Goal: Task Accomplishment & Management: Use online tool/utility

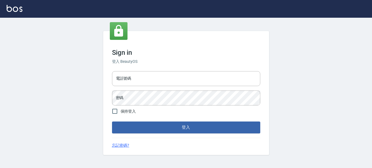
click at [126, 80] on div "電話號碼 電話號碼" at bounding box center [186, 78] width 148 height 15
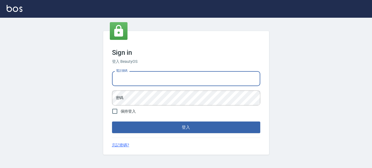
type input "0913740201"
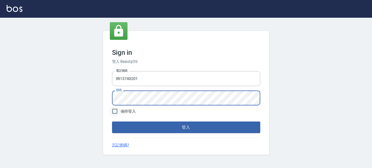
click at [115, 111] on input "保持登入" at bounding box center [115, 111] width 12 height 12
checkbox input "true"
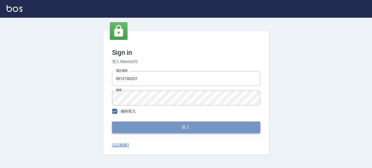
click at [174, 131] on button "登入" at bounding box center [186, 127] width 148 height 12
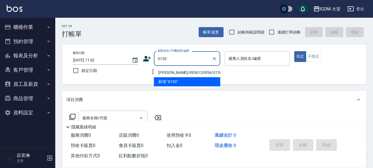
click at [171, 70] on li "[PERSON_NAME]/0936133954/0130" at bounding box center [187, 72] width 66 height 9
type input "[PERSON_NAME]/0936133954/0130"
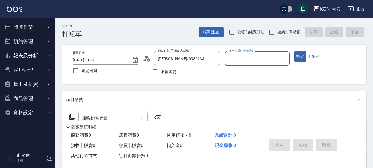
type input "Happy-9"
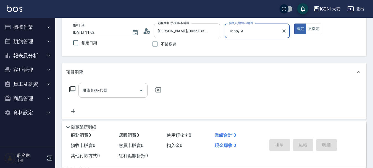
click at [108, 90] on input "服務名稱/代號" at bounding box center [109, 90] width 56 height 10
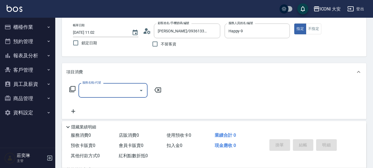
click at [108, 90] on input "服務名稱/代號" at bounding box center [109, 90] width 56 height 10
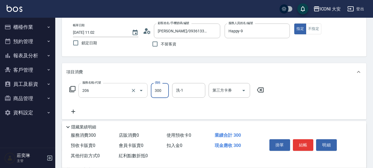
type input "洗髮(206)"
type input "350"
type input "Happy-9"
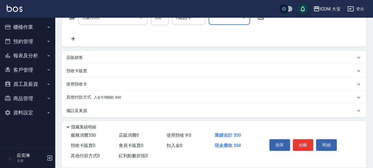
scroll to position [103, 0]
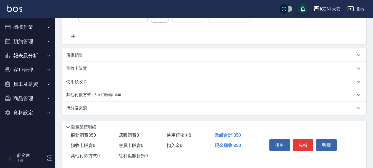
click at [119, 97] on p "其他付款方式 入金可用餘額: 840" at bounding box center [93, 95] width 55 height 6
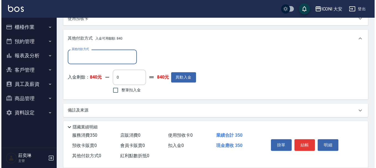
scroll to position [168, 0]
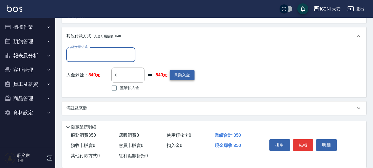
click at [178, 73] on button "異動入金" at bounding box center [182, 75] width 25 height 10
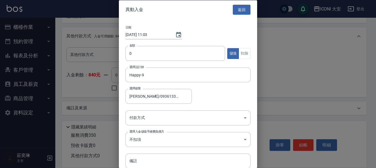
type input "[PERSON_NAME]/0936133954/0130"
click at [137, 50] on input "0" at bounding box center [176, 53] width 100 height 15
type input "11000"
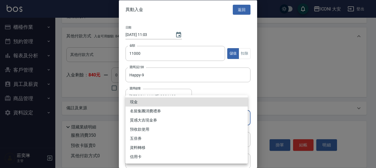
click at [151, 118] on body "ICONI 大安 登出 櫃檯作業 打帳單 帳單列表 現金收支登錄 高階收支登錄 材料自購登錄 每日結帳 排班表 現場電腦打卡 預約管理 預約管理 單日預約紀錄…" at bounding box center [188, 0] width 376 height 336
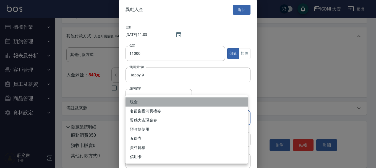
click at [147, 100] on li "現金" at bounding box center [187, 101] width 122 height 9
type input "現金"
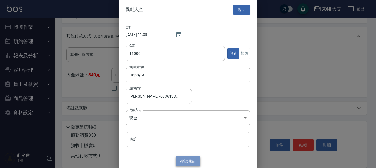
click at [190, 163] on button "確認 儲值" at bounding box center [188, 161] width 25 height 10
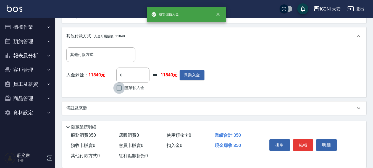
click at [119, 88] on input "整筆扣入金" at bounding box center [119, 88] width 12 height 12
checkbox input "true"
type input "350"
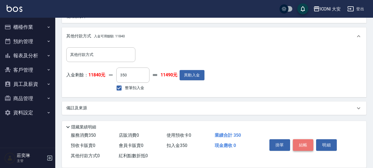
click at [303, 140] on button "結帳" at bounding box center [303, 145] width 21 height 12
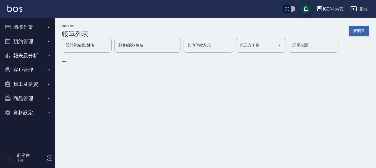
click at [27, 26] on button "櫃檯作業" at bounding box center [27, 27] width 51 height 14
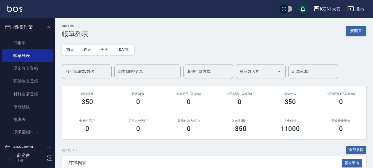
click at [33, 68] on link "現金收支登錄" at bounding box center [27, 68] width 51 height 13
